Goal: Task Accomplishment & Management: Manage account settings

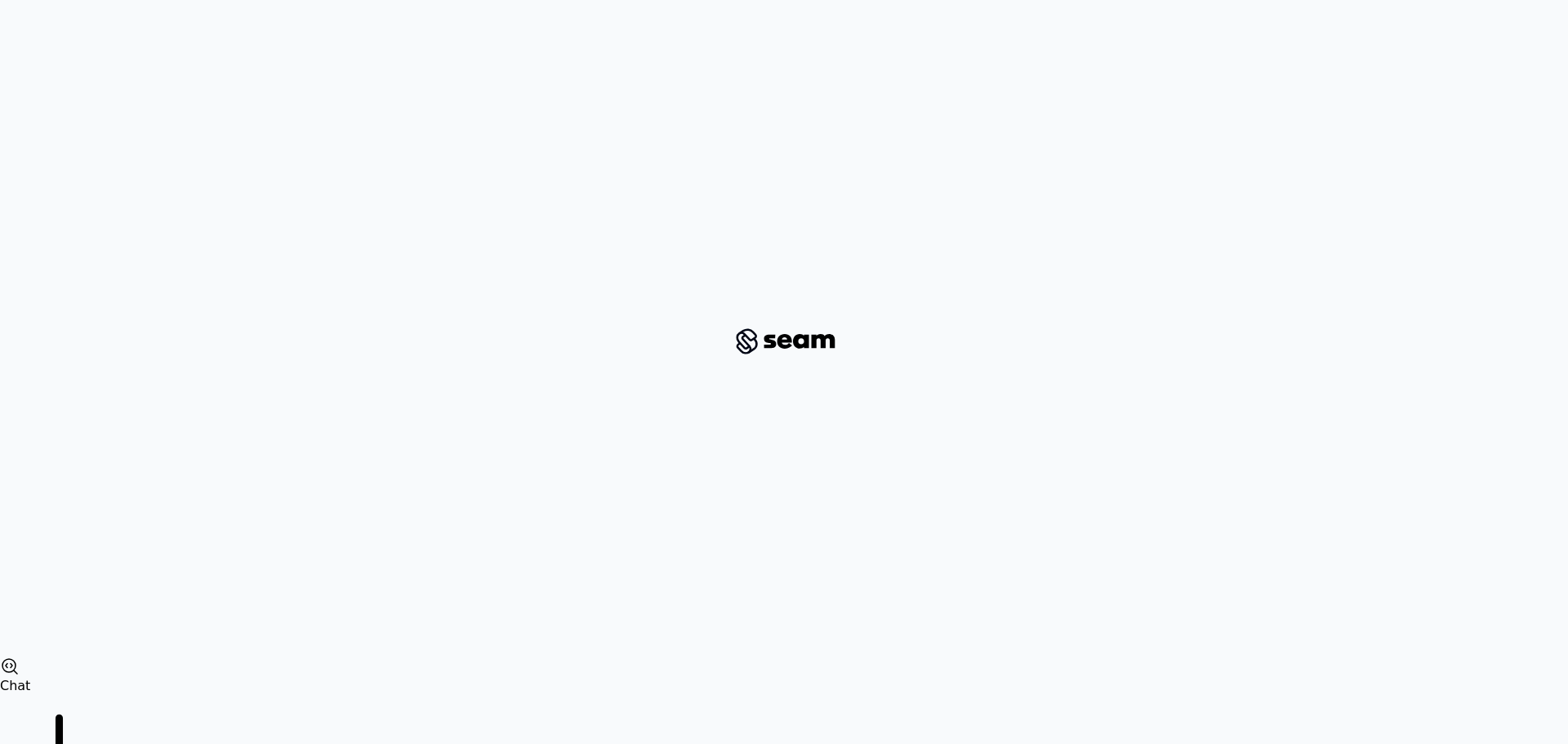
scroll to position [1191, 0]
